Goal: Task Accomplishment & Management: Use online tool/utility

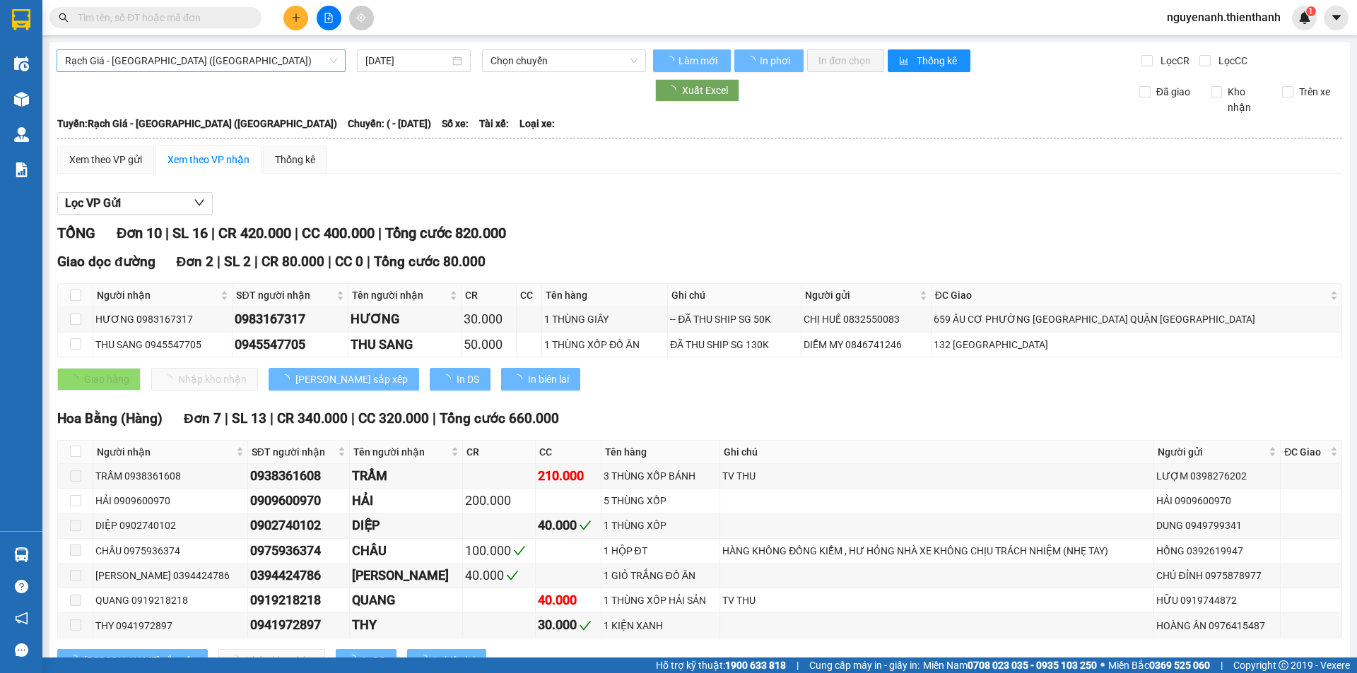
type input "[DATE]"
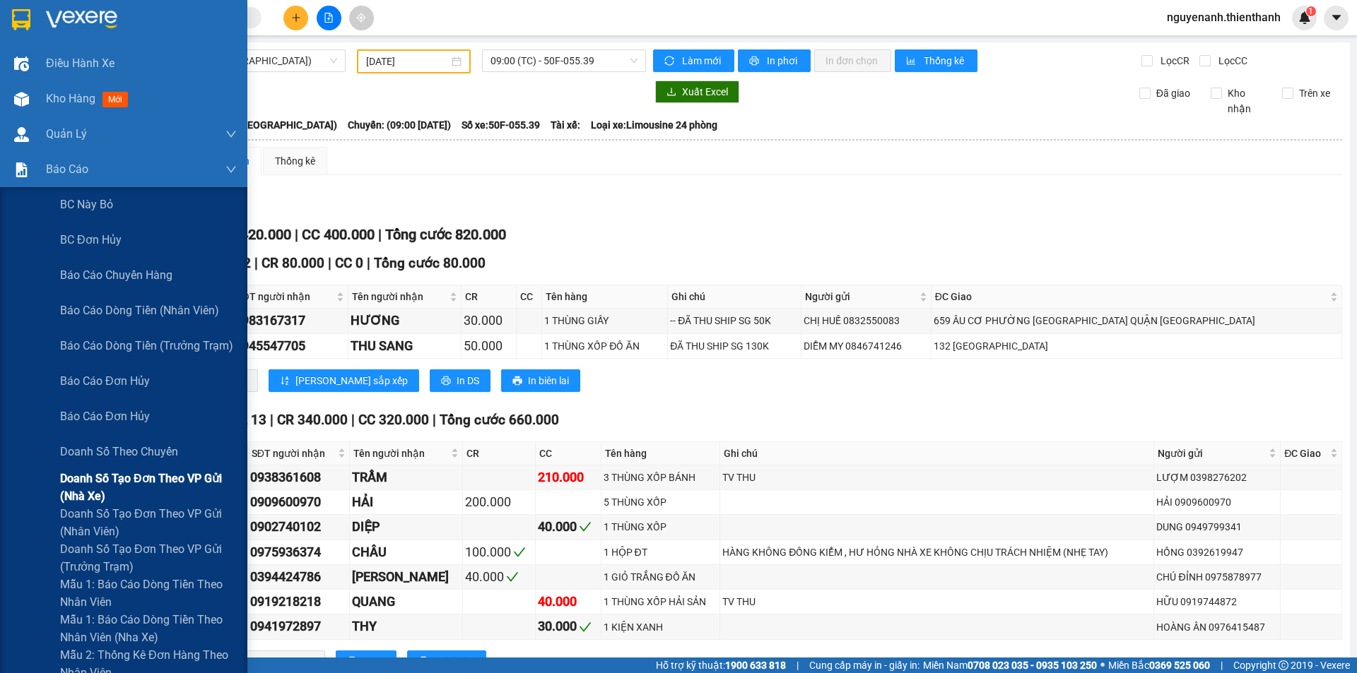
click at [122, 481] on span "Doanh số tạo đơn theo VP gửi (nhà xe)" at bounding box center [148, 487] width 177 height 35
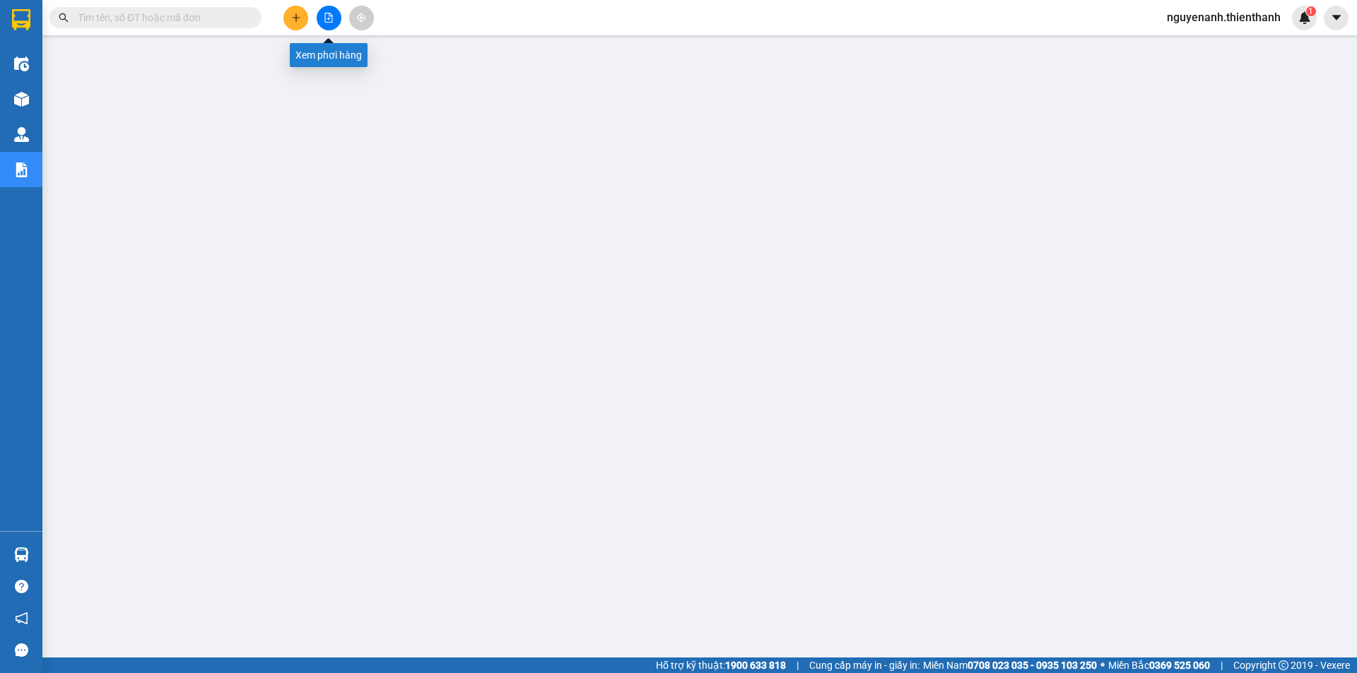
click at [331, 26] on button at bounding box center [329, 18] width 25 height 25
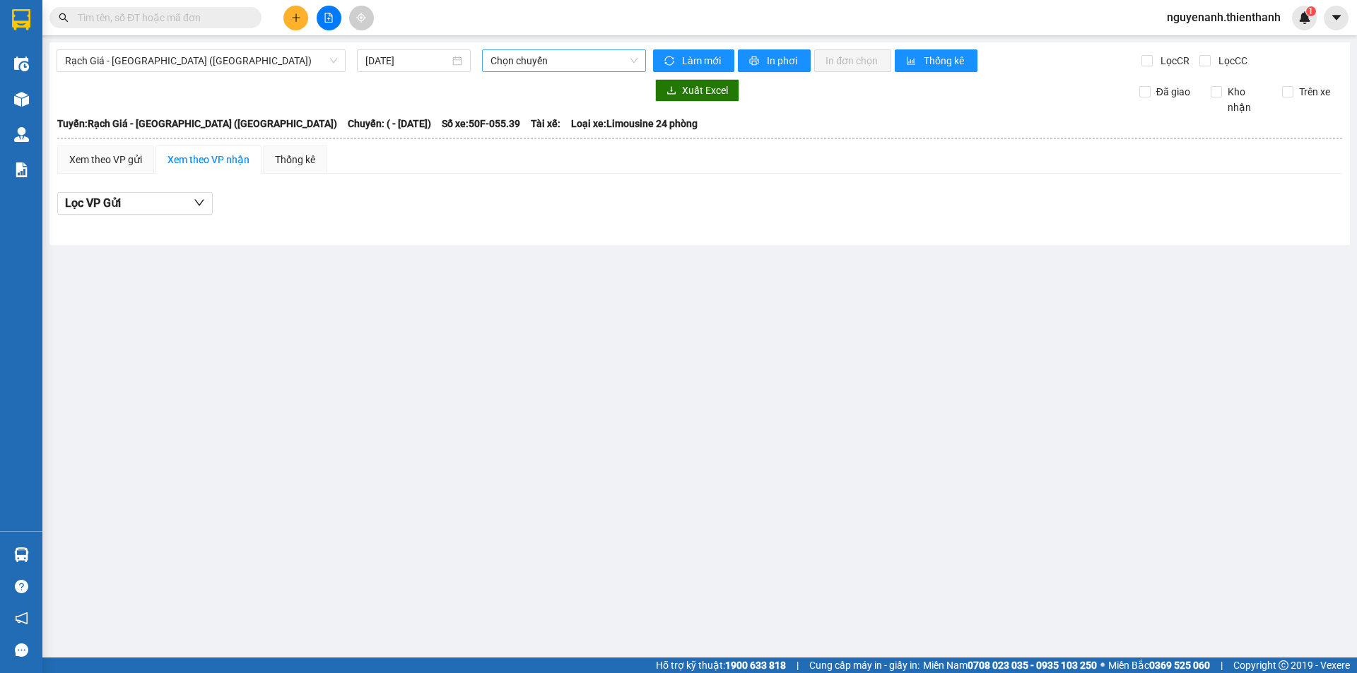
click at [534, 66] on span "Chọn chuyến" at bounding box center [563, 60] width 147 height 21
click at [430, 64] on input "[DATE]" at bounding box center [407, 61] width 84 height 16
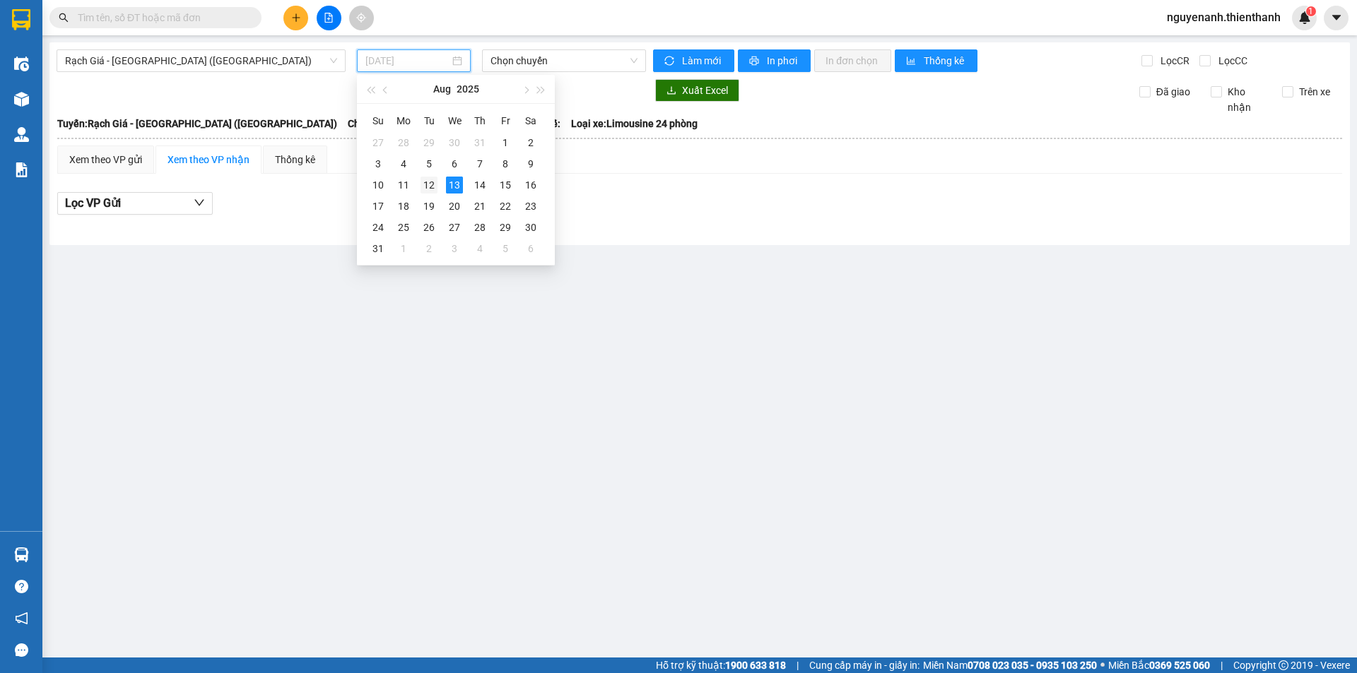
click at [428, 189] on div "12" at bounding box center [428, 185] width 17 height 17
type input "[DATE]"
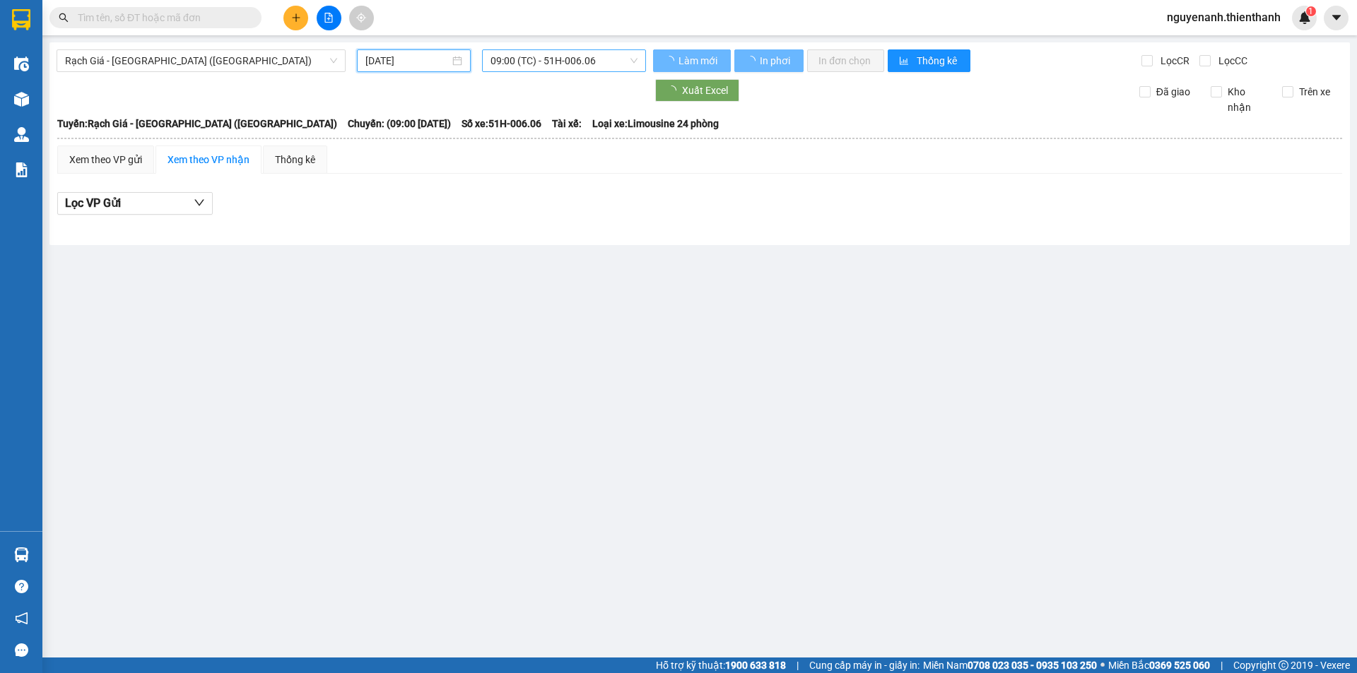
click at [546, 59] on span "09:00 (TC) - 51H-006.06" at bounding box center [563, 60] width 147 height 21
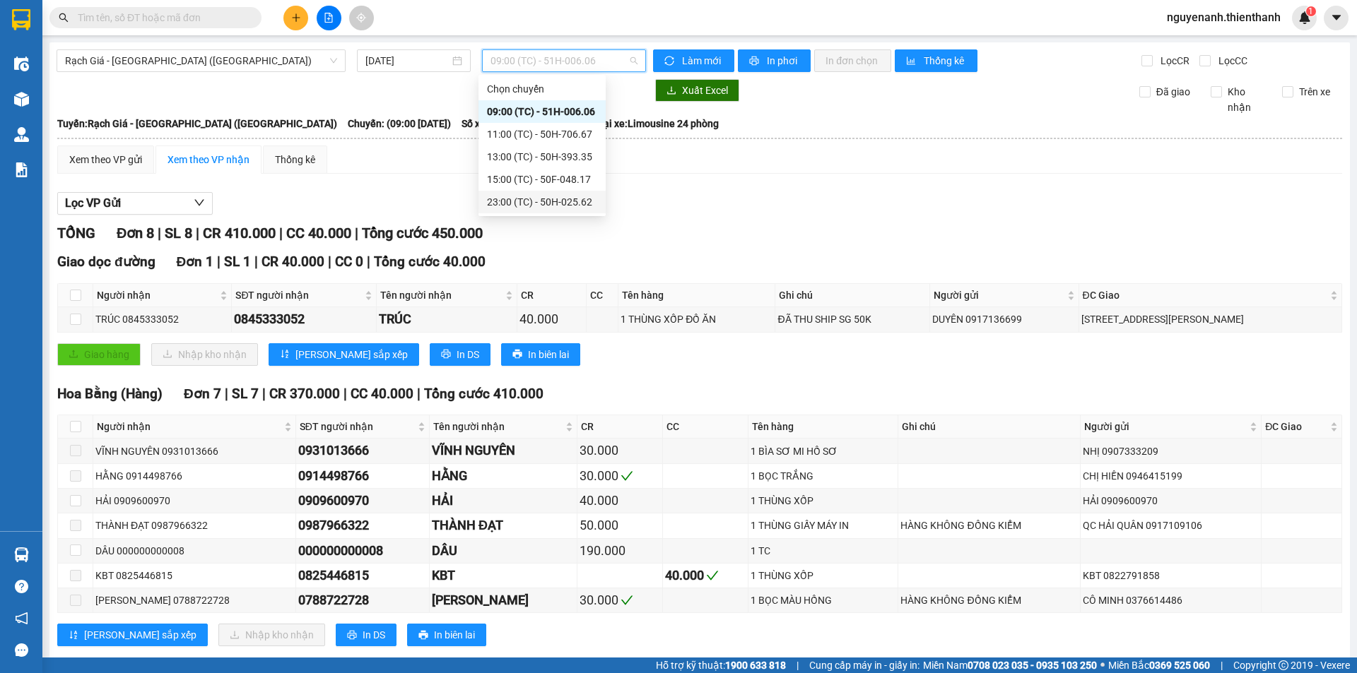
click at [532, 202] on div "23:00 (TC) - 50H-025.62" at bounding box center [542, 202] width 110 height 16
